Goal: Transaction & Acquisition: Purchase product/service

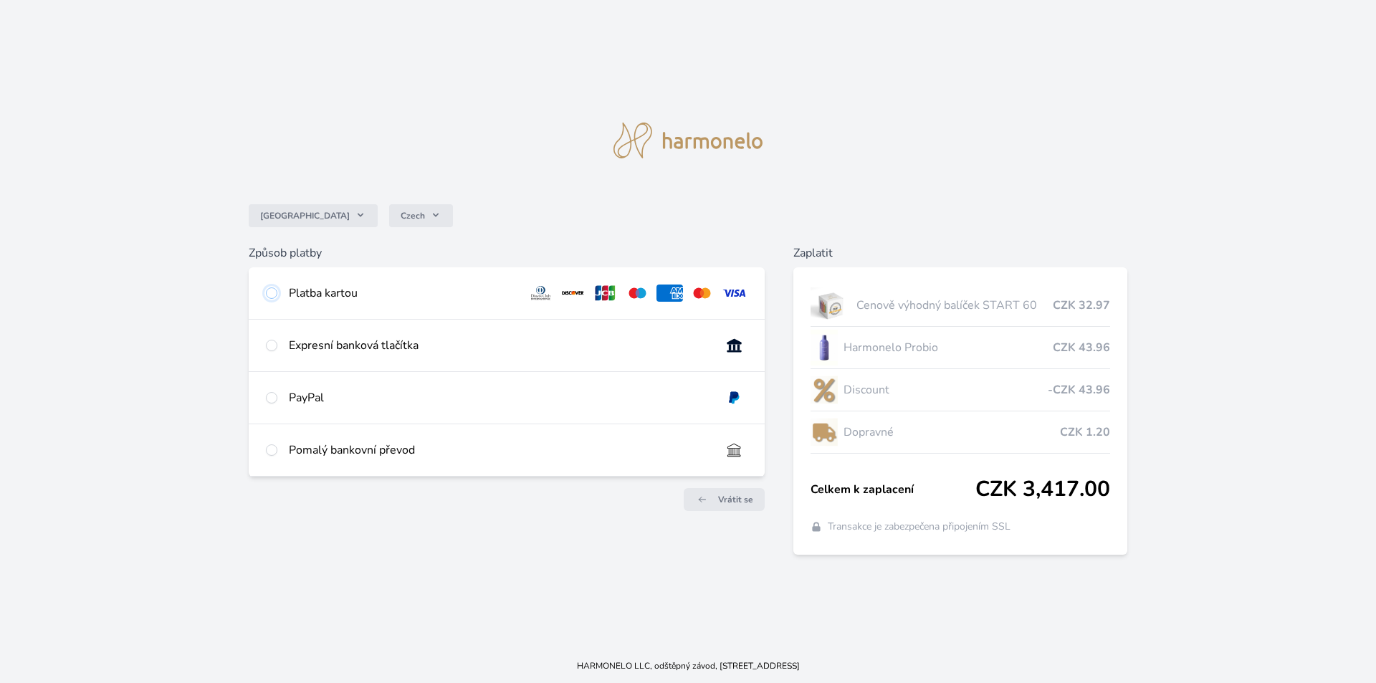
click at [273, 292] on input "radio" at bounding box center [271, 292] width 11 height 11
radio input "true"
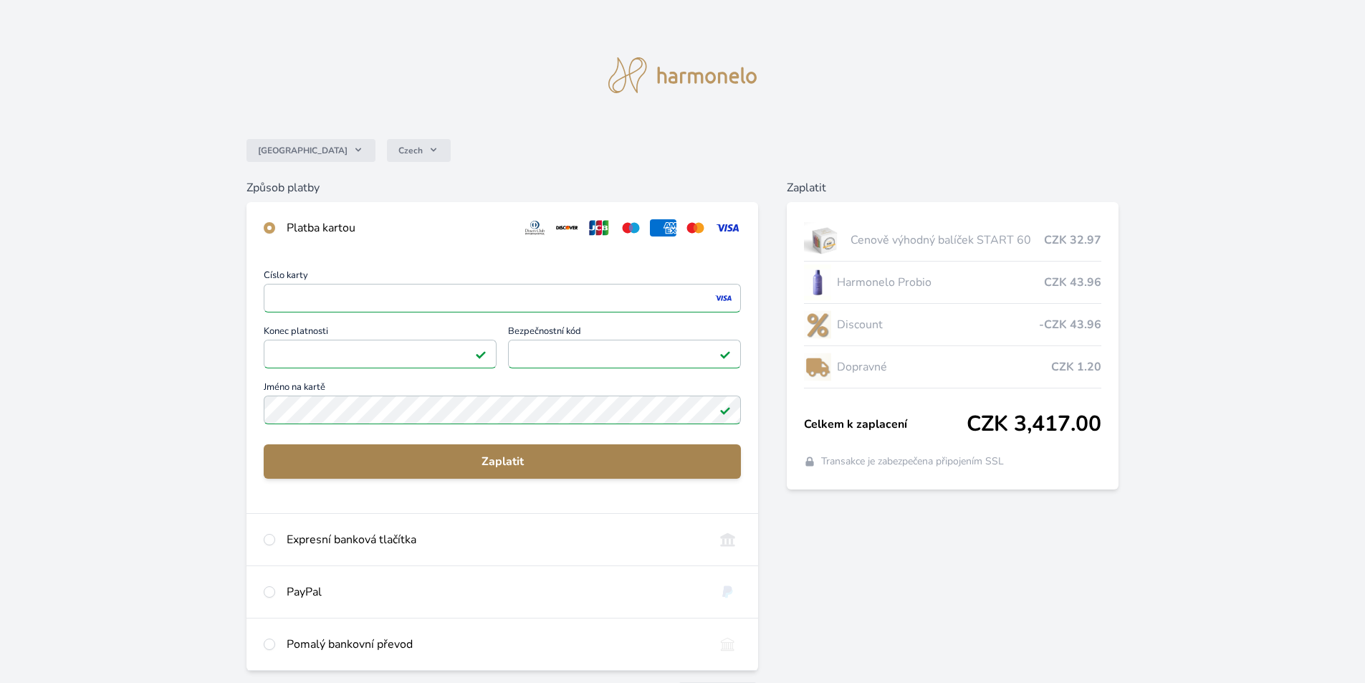
click at [509, 458] on span "Zaplatit" at bounding box center [502, 461] width 454 height 17
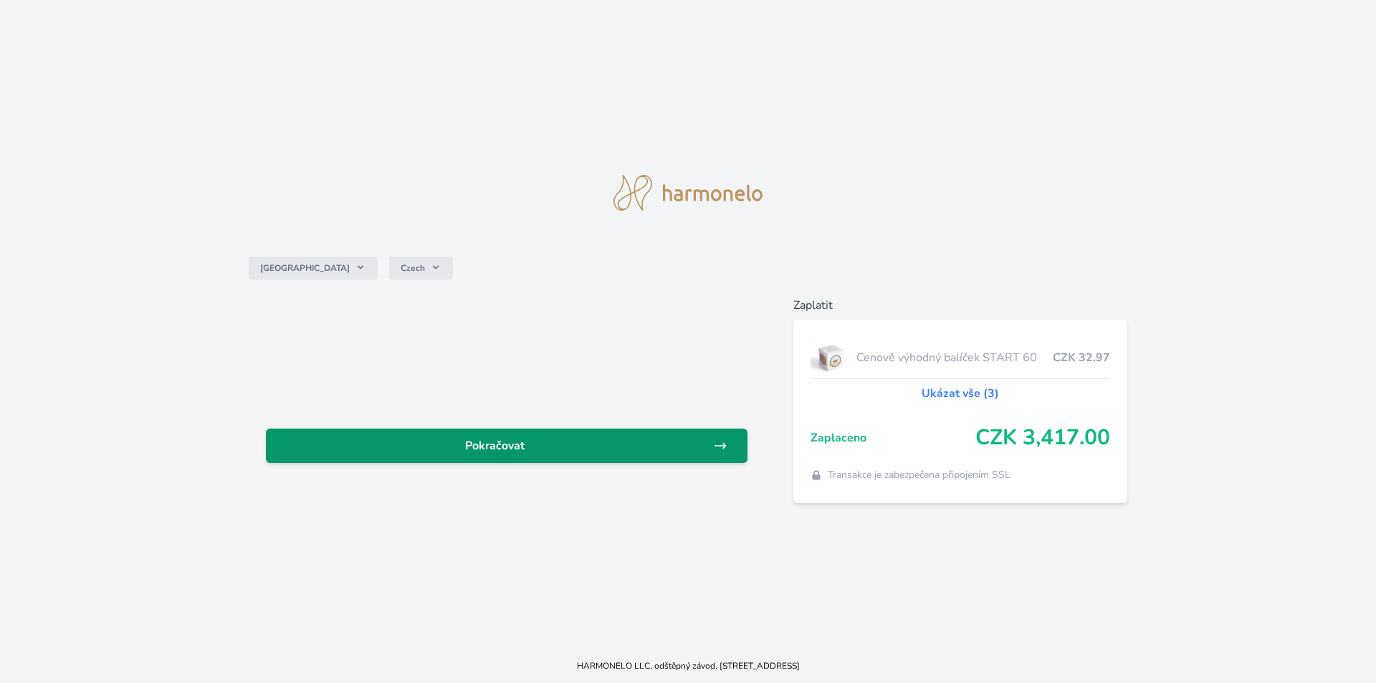
click at [519, 441] on span "Pokračovat" at bounding box center [495, 445] width 436 height 17
